Goal: Task Accomplishment & Management: Complete application form

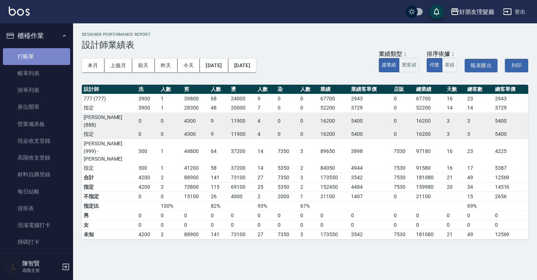
click at [44, 62] on link "打帳單" at bounding box center [36, 56] width 67 height 17
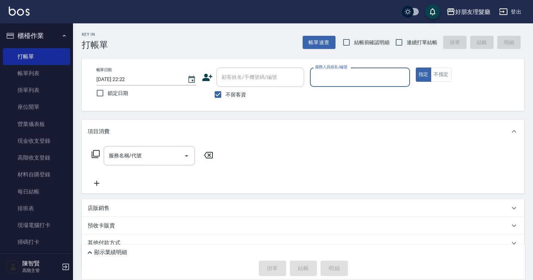
click at [365, 81] on input "服務人員姓名/編號" at bounding box center [359, 77] width 93 height 13
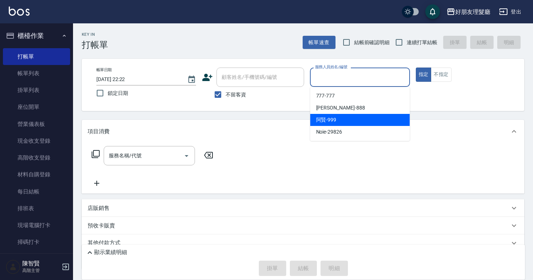
click at [345, 115] on div "[PERSON_NAME] -999" at bounding box center [361, 120] width 100 height 12
type input "[PERSON_NAME]-999"
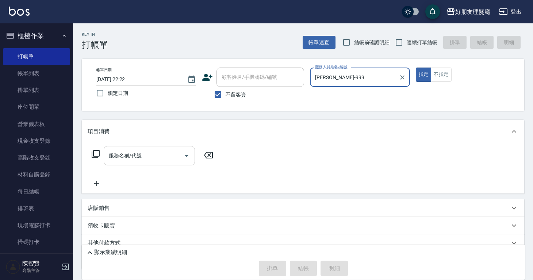
click at [149, 163] on div "服務名稱/代號" at bounding box center [149, 155] width 91 height 19
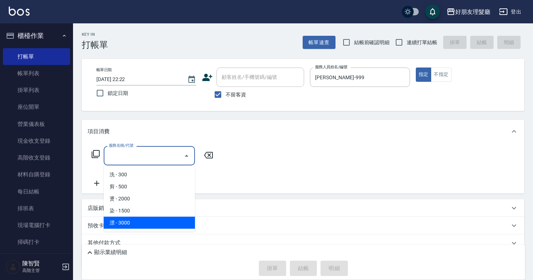
click at [140, 218] on span "漂 - 3000" at bounding box center [149, 223] width 91 height 12
type input "漂(5)"
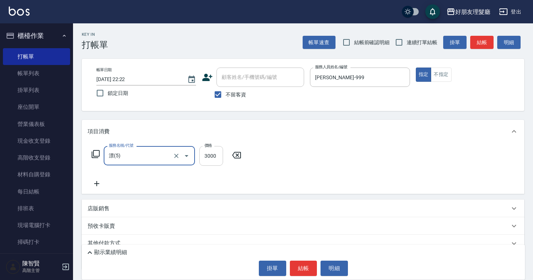
click at [216, 158] on input "3000" at bounding box center [211, 156] width 24 height 20
type input "4820"
click at [261, 161] on div "服務名稱/代號 漂(5) 服務名稱/代號 價格 4820 價格" at bounding box center [303, 168] width 443 height 51
click at [87, 187] on div "服務名稱/代號 漂(5) 服務名稱/代號 價格 4820 價格" at bounding box center [303, 168] width 443 height 51
click at [90, 187] on icon at bounding box center [97, 183] width 18 height 9
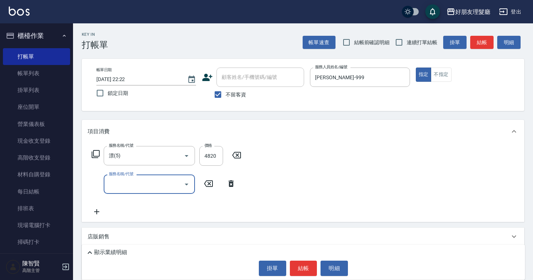
click at [128, 185] on input "服務名稱/代號" at bounding box center [144, 184] width 74 height 13
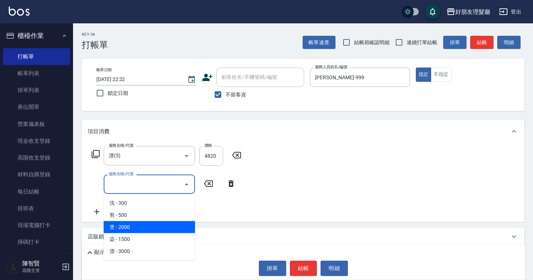
click at [131, 224] on span "燙 - 2000" at bounding box center [149, 227] width 91 height 12
type input "燙(3)"
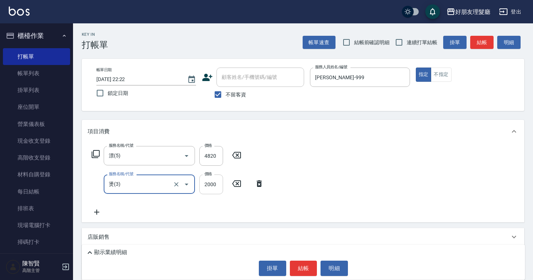
click at [213, 187] on input "2000" at bounding box center [211, 185] width 24 height 20
type input "1400"
click at [94, 210] on icon at bounding box center [97, 212] width 18 height 9
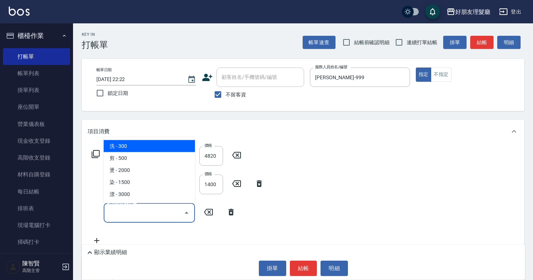
click at [129, 216] on input "服務名稱/代號" at bounding box center [144, 212] width 74 height 13
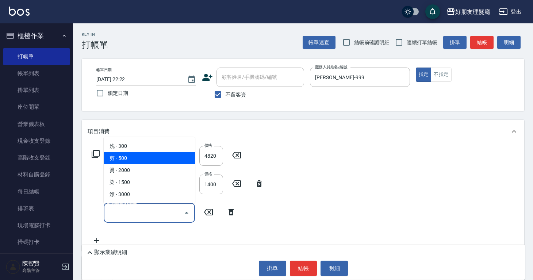
click at [142, 161] on span "剪 - 500" at bounding box center [149, 158] width 91 height 12
type input "剪(2)"
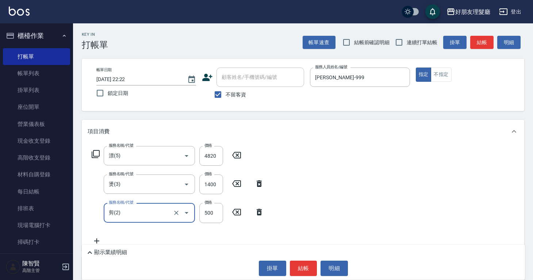
click at [317, 191] on div "服務名稱/代號 漂(5) 服務名稱/代號 價格 4820 價格 服務名稱/代號 燙(3) 服務名稱/代號 價格 1400 價格 服務名稱/代號 剪(2) 服務…" at bounding box center [303, 197] width 443 height 108
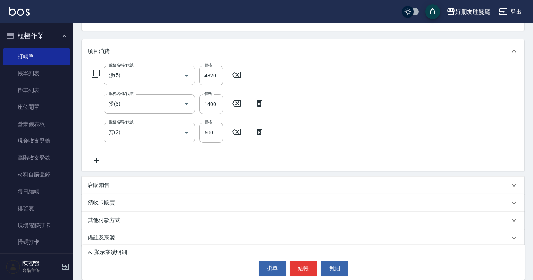
scroll to position [87, 0]
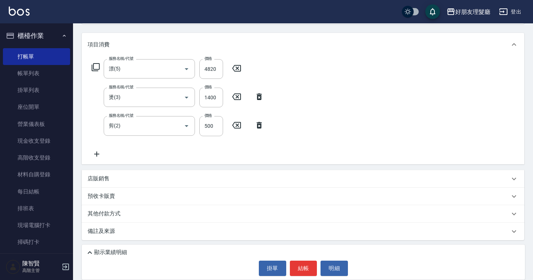
click at [100, 153] on icon at bounding box center [97, 154] width 18 height 9
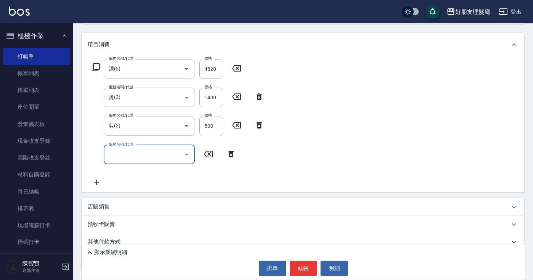
click at [124, 155] on input "服務名稱/代號" at bounding box center [144, 154] width 74 height 13
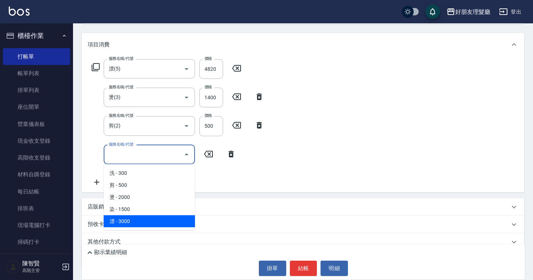
click at [129, 216] on span "漂 - 3000" at bounding box center [149, 222] width 91 height 12
type input "漂(5)"
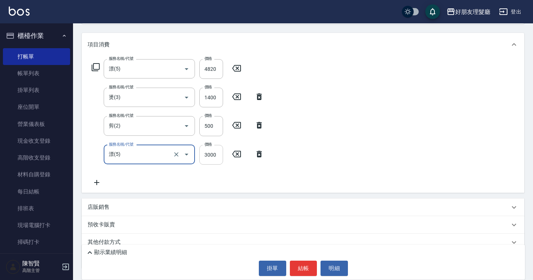
click at [211, 158] on input "3000" at bounding box center [211, 155] width 24 height 20
type input "4500"
click at [94, 180] on icon at bounding box center [97, 182] width 18 height 9
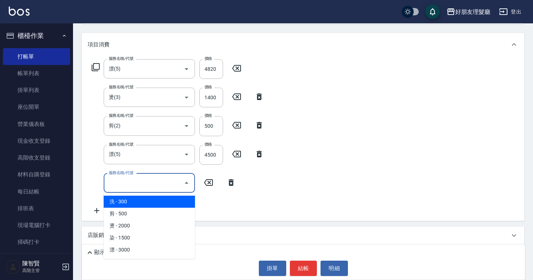
drag, startPoint x: 122, startPoint y: 178, endPoint x: 127, endPoint y: 178, distance: 5.2
click at [122, 178] on input "服務名稱/代號" at bounding box center [144, 183] width 74 height 13
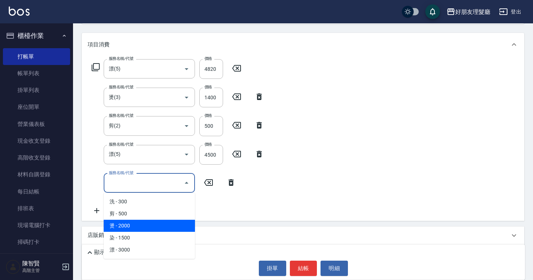
click at [138, 221] on span "燙 - 2000" at bounding box center [149, 226] width 91 height 12
type input "燙(3)"
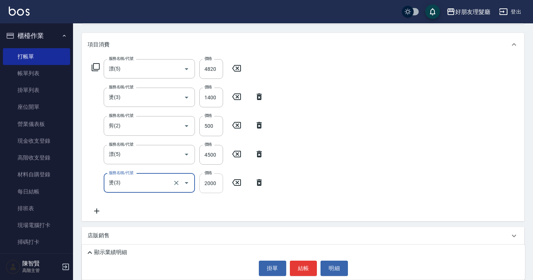
click at [212, 182] on input "2000" at bounding box center [211, 184] width 24 height 20
type input "1200"
click at [340, 171] on div "服務名稱/代號 漂(5) 服務名稱/代號 價格 4820 價格 服務名稱/代號 燙(3) 服務名稱/代號 價格 1400 價格 服務名稱/代號 剪(2) 服務…" at bounding box center [303, 138] width 443 height 165
click at [102, 209] on icon at bounding box center [97, 211] width 18 height 9
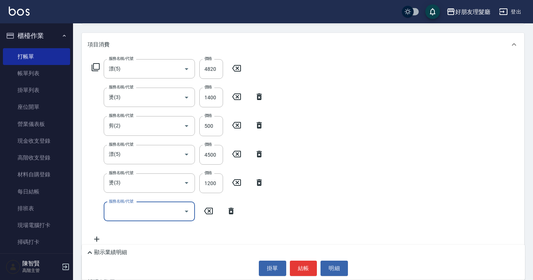
click at [130, 216] on input "服務名稱/代號" at bounding box center [144, 211] width 74 height 13
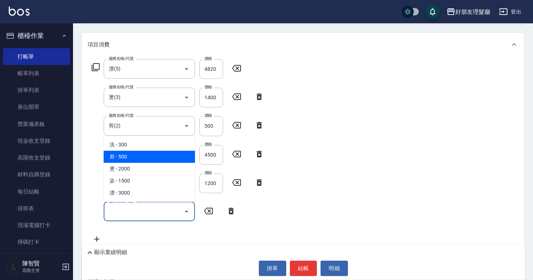
drag, startPoint x: 154, startPoint y: 160, endPoint x: 150, endPoint y: 167, distance: 7.7
click at [154, 160] on span "剪 - 500" at bounding box center [149, 157] width 91 height 12
type input "剪(2)"
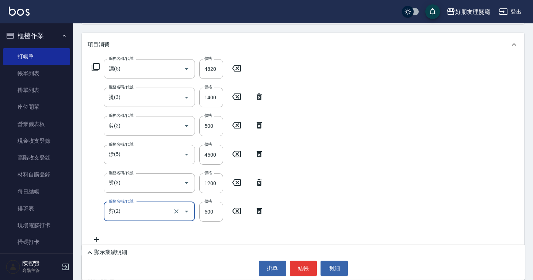
click at [95, 239] on icon at bounding box center [96, 239] width 5 height 5
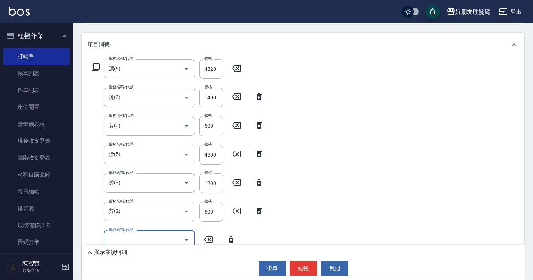
click at [129, 237] on input "服務名稱/代號" at bounding box center [144, 240] width 74 height 13
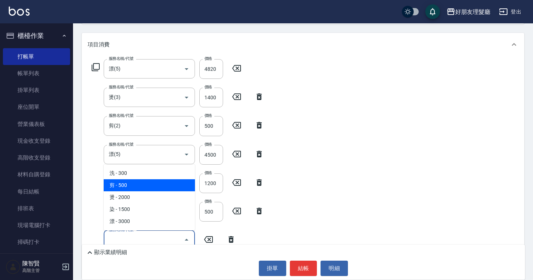
click at [139, 182] on span "剪 - 500" at bounding box center [149, 185] width 91 height 12
type input "剪(2)"
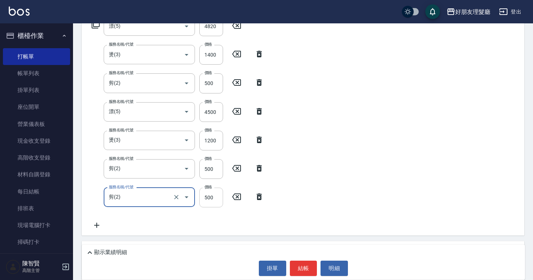
scroll to position [133, 0]
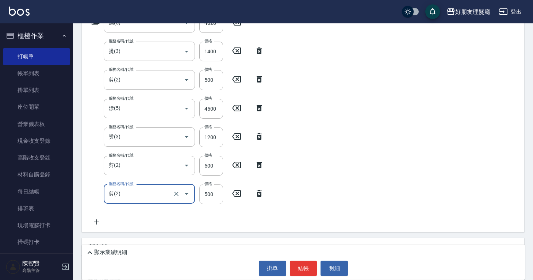
click at [216, 189] on input "500" at bounding box center [211, 195] width 24 height 20
type input "600"
click at [337, 184] on div "服務名稱/代號 漂(5) 服務名稱/代號 價格 4820 價格 服務名稱/代號 燙(3) 服務名稱/代號 價格 1400 價格 服務名稱/代號 剪(2) 服務…" at bounding box center [303, 121] width 443 height 222
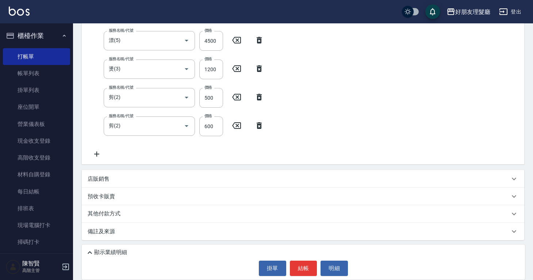
scroll to position [201, 0]
click at [156, 172] on div "店販銷售" at bounding box center [303, 179] width 443 height 18
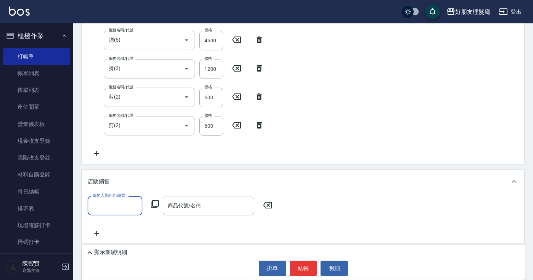
scroll to position [0, 0]
click at [117, 205] on input "服務人員姓名/編號" at bounding box center [115, 205] width 48 height 13
click at [116, 248] on div "[PERSON_NAME] -999" at bounding box center [115, 249] width 55 height 12
type input "[PERSON_NAME]-999"
click at [172, 214] on div "商品代號/名稱" at bounding box center [208, 205] width 91 height 19
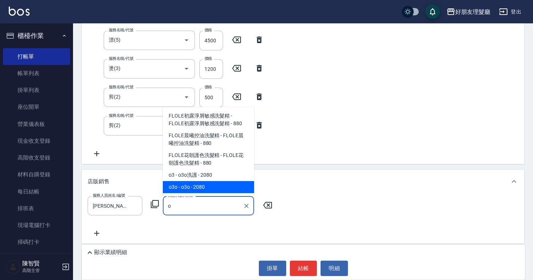
click at [210, 186] on span "o3o - o3o - 2080" at bounding box center [208, 187] width 91 height 12
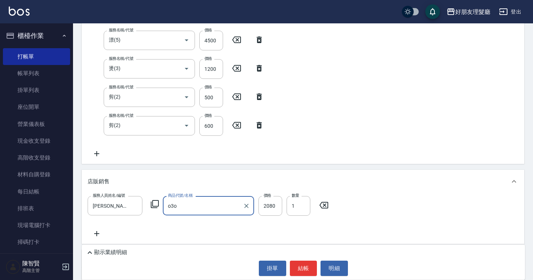
type input "o3o"
click at [355, 182] on div "店販銷售" at bounding box center [299, 182] width 422 height 8
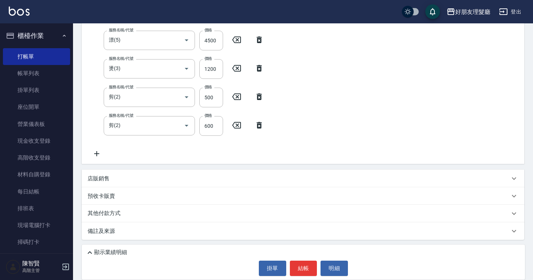
click at [346, 180] on div "店販銷售" at bounding box center [299, 179] width 422 height 8
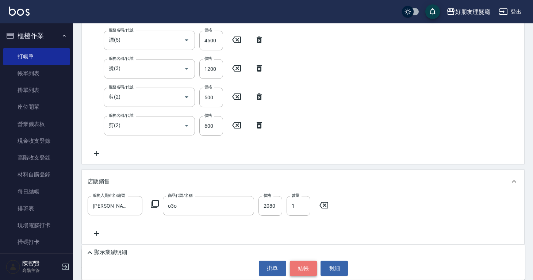
click at [309, 267] on button "結帳" at bounding box center [303, 268] width 27 height 15
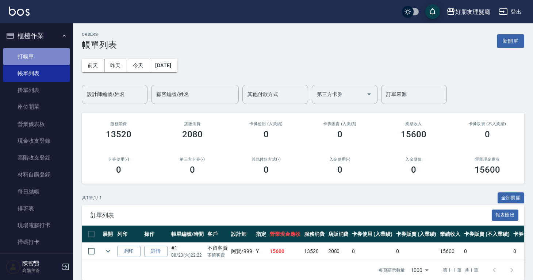
click at [36, 50] on link "打帳單" at bounding box center [36, 56] width 67 height 17
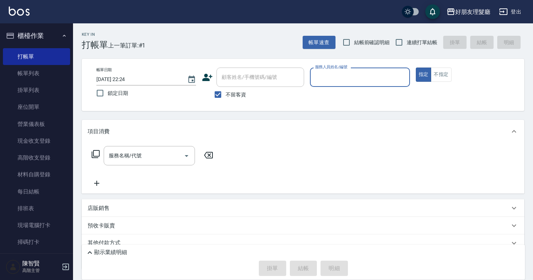
click at [364, 78] on input "服務人員姓名/編號" at bounding box center [359, 77] width 93 height 13
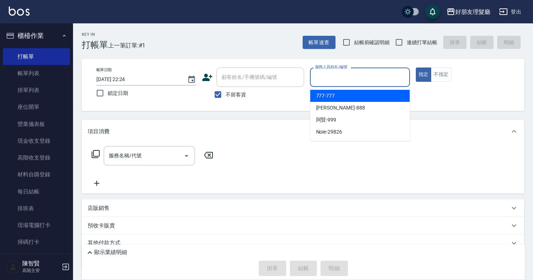
click at [350, 100] on div "777 -777" at bounding box center [361, 96] width 100 height 12
type input "777-777"
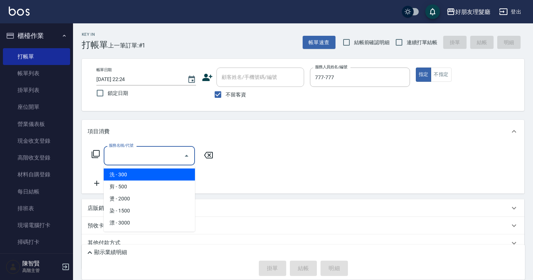
click at [151, 152] on input "服務名稱/代號" at bounding box center [144, 155] width 74 height 13
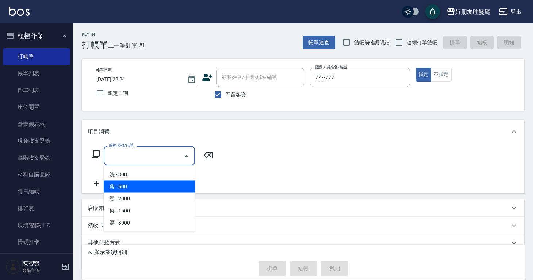
click at [145, 189] on span "剪 - 500" at bounding box center [149, 187] width 91 height 12
type input "剪(2)"
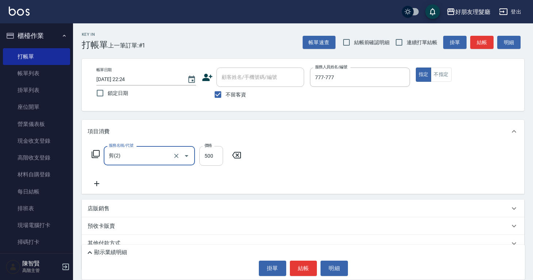
click at [208, 162] on input "500" at bounding box center [211, 156] width 24 height 20
type input "600"
click at [100, 185] on icon at bounding box center [97, 183] width 18 height 9
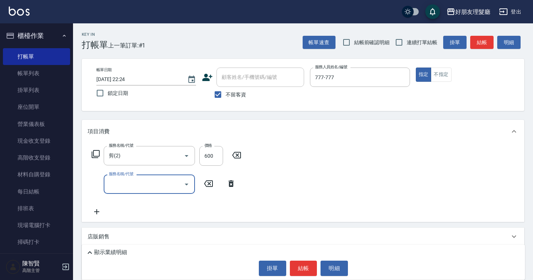
click at [125, 184] on input "服務名稱/代號" at bounding box center [144, 184] width 74 height 13
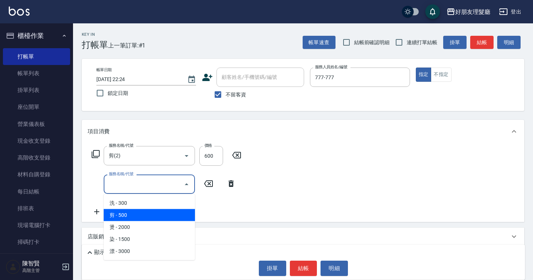
click at [149, 212] on span "剪 - 500" at bounding box center [149, 215] width 91 height 12
type input "剪(2)"
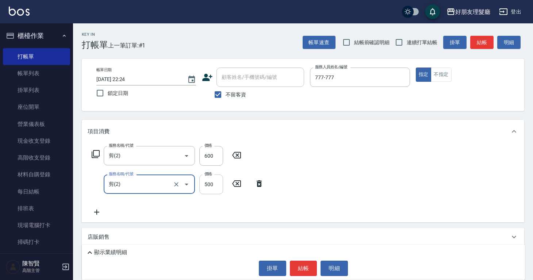
click at [220, 189] on input "500" at bounding box center [211, 185] width 24 height 20
type input "600"
click at [104, 213] on icon at bounding box center [97, 212] width 18 height 9
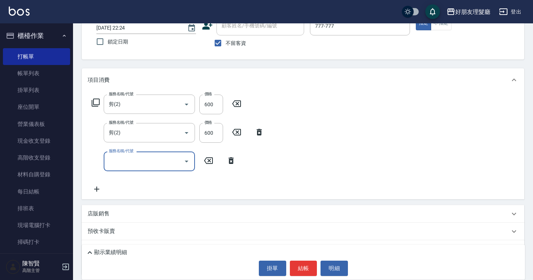
scroll to position [69, 0]
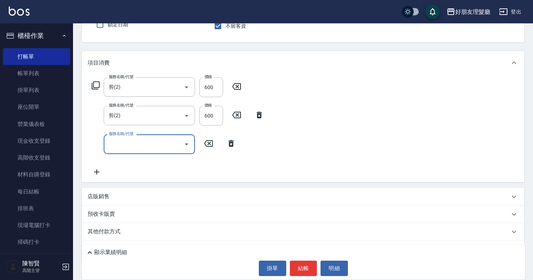
click at [146, 141] on input "服務名稱/代號" at bounding box center [144, 144] width 74 height 13
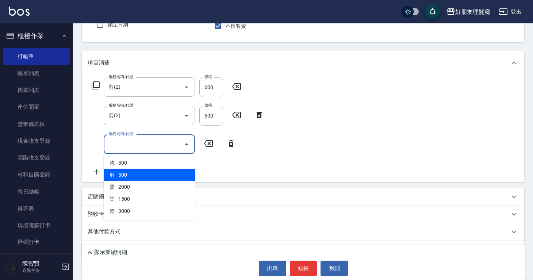
click at [133, 177] on span "剪 - 500" at bounding box center [149, 175] width 91 height 12
type input "剪(2)"
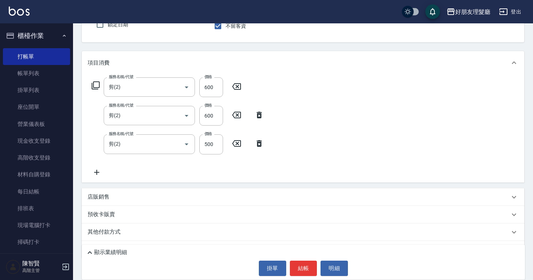
click at [100, 170] on icon at bounding box center [97, 172] width 18 height 9
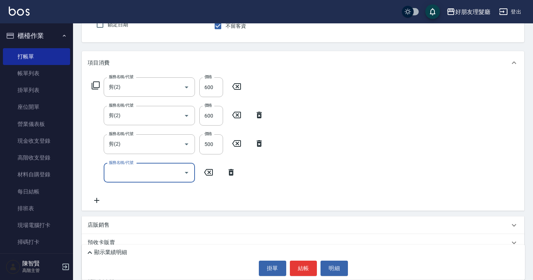
click at [99, 199] on icon at bounding box center [97, 200] width 18 height 9
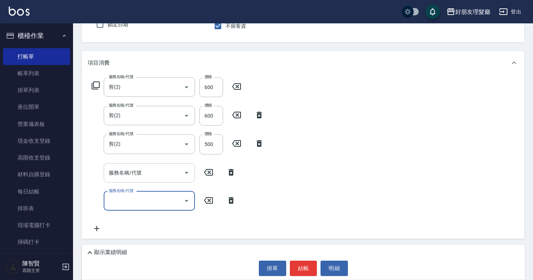
click at [133, 176] on input "服務名稱/代號" at bounding box center [144, 173] width 74 height 13
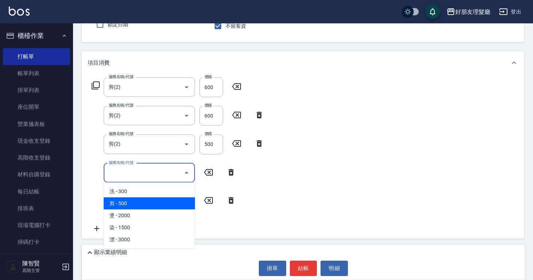
click at [132, 198] on span "剪 - 500" at bounding box center [149, 204] width 91 height 12
type input "剪(2)"
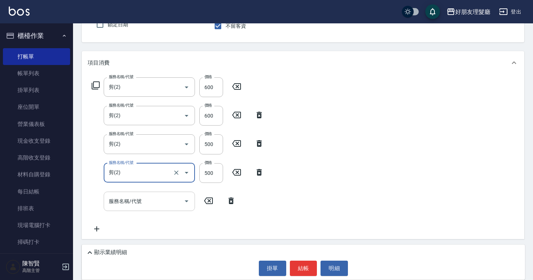
click at [139, 202] on input "服務名稱/代號" at bounding box center [144, 201] width 74 height 13
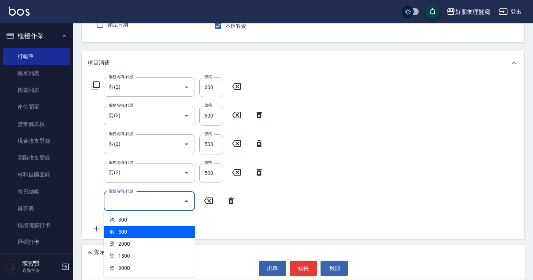
click at [151, 229] on span "剪 - 500" at bounding box center [149, 232] width 91 height 12
type input "剪(2)"
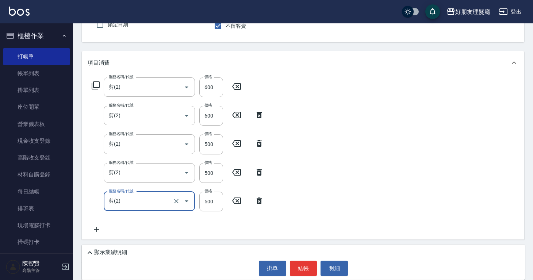
click at [338, 204] on div "服務名稱/代號 剪(2) 服務名稱/代號 價格 600 價格 服務名稱/代號 剪(2) 服務名稱/代號 價格 600 價格 服務名稱/代號 剪(2) 服務名稱…" at bounding box center [303, 157] width 443 height 165
click at [306, 265] on button "結帳" at bounding box center [303, 268] width 27 height 15
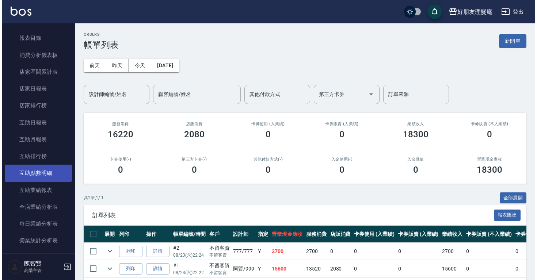
scroll to position [448, 0]
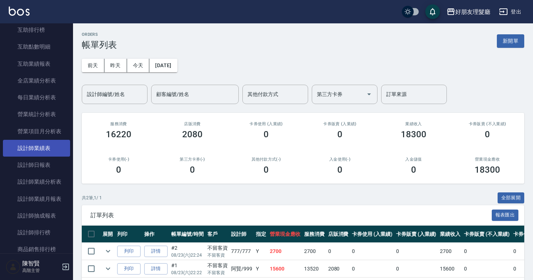
click at [57, 153] on link "設計師業績表" at bounding box center [36, 148] width 67 height 17
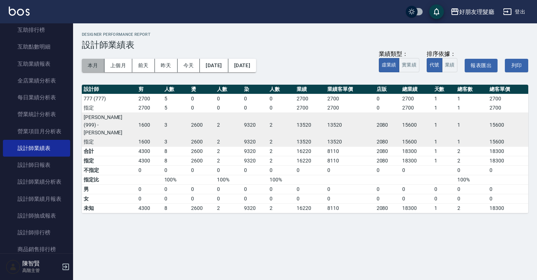
click at [95, 64] on button "本月" at bounding box center [93, 66] width 23 height 14
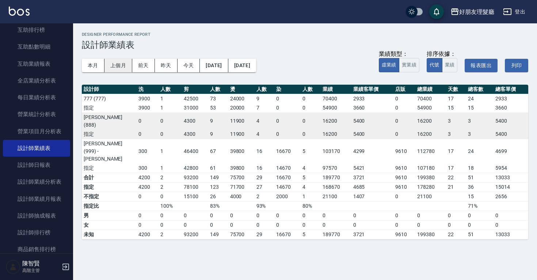
click at [119, 69] on button "上個月" at bounding box center [118, 66] width 28 height 14
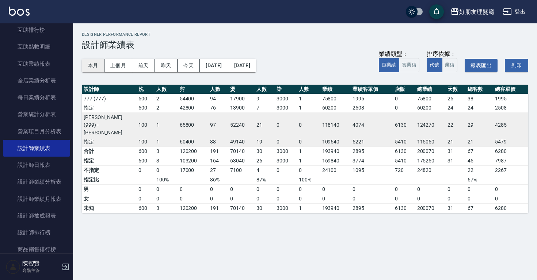
click at [90, 65] on button "本月" at bounding box center [93, 66] width 23 height 14
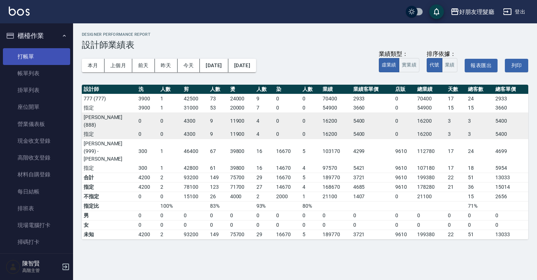
click at [57, 61] on link "打帳單" at bounding box center [36, 56] width 67 height 17
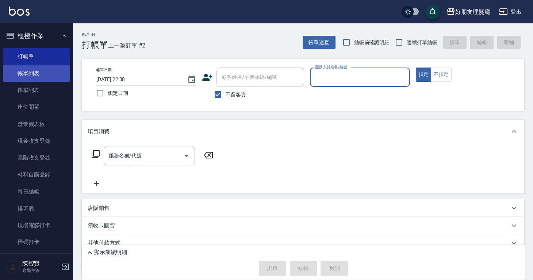
click at [45, 73] on link "帳單列表" at bounding box center [36, 73] width 67 height 17
